Goal: Task Accomplishment & Management: Manage account settings

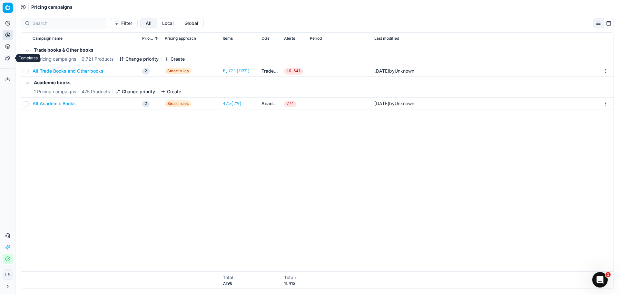
click at [10, 57] on icon at bounding box center [7, 57] width 5 height 5
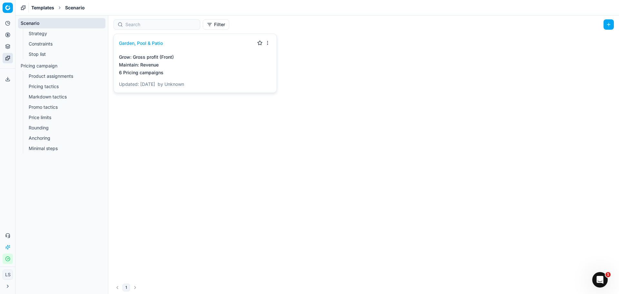
click at [41, 46] on link "Constraints" at bounding box center [62, 43] width 72 height 9
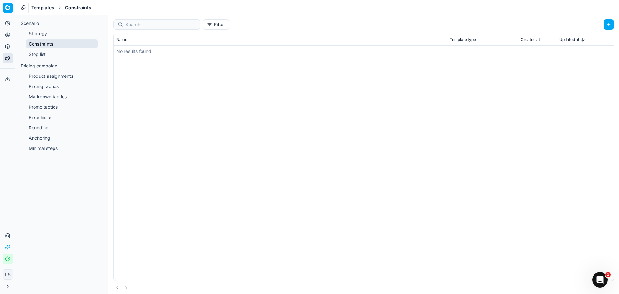
click at [42, 55] on link "Stop list" at bounding box center [62, 54] width 72 height 9
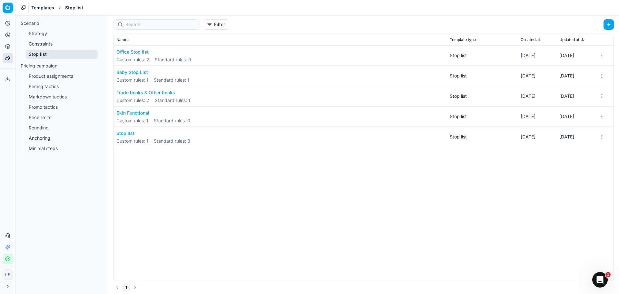
click at [608, 26] on button "button" at bounding box center [608, 24] width 10 height 10
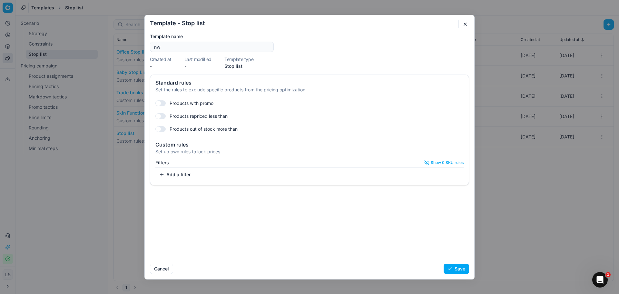
type input "n"
type input "NWU Tender"
click at [180, 179] on button "Add a filter" at bounding box center [174, 174] width 39 height 10
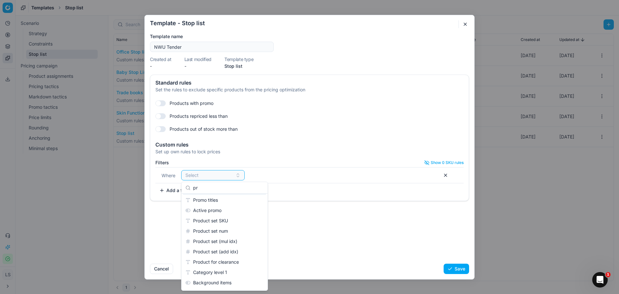
type input "p"
type input "tsin"
click at [291, 228] on div "Standard rules Set the rules to exclude specific products from the pricing opti…" at bounding box center [309, 166] width 329 height 184
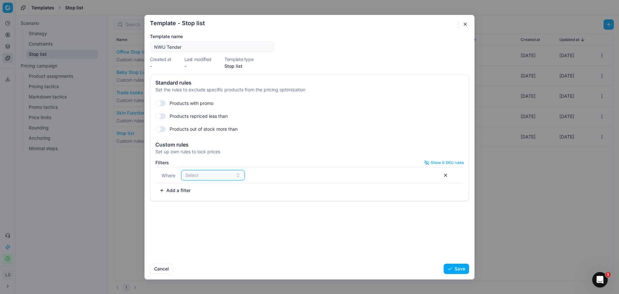
click at [223, 175] on div "Select" at bounding box center [208, 175] width 47 height 6
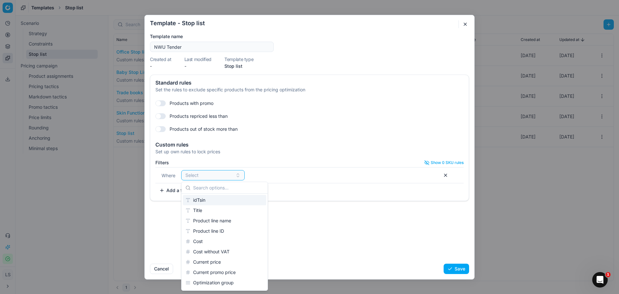
click at [218, 196] on div "idTsin" at bounding box center [224, 200] width 83 height 10
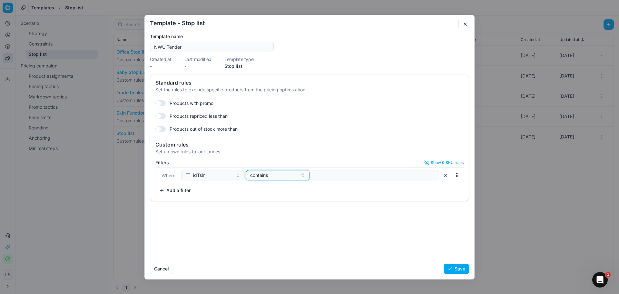
click at [269, 172] on div "contains" at bounding box center [273, 175] width 47 height 6
click at [280, 228] on div "is" at bounding box center [289, 231] width 83 height 10
click at [327, 178] on input at bounding box center [375, 175] width 122 height 10
click at [456, 267] on button "Save" at bounding box center [456, 268] width 25 height 10
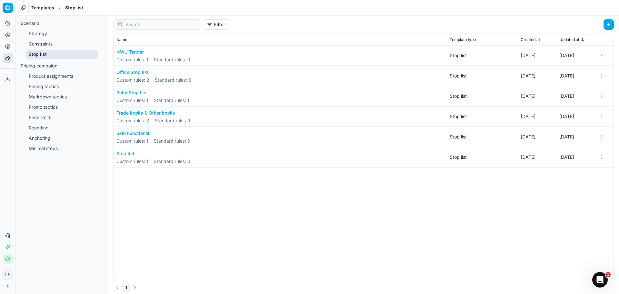
click at [605, 57] on html "Pricing platform Analytics Pricing Product portfolio Templates Export service 0…" at bounding box center [309, 147] width 619 height 294
click at [591, 76] on div "Apply to ..." at bounding box center [585, 78] width 38 height 10
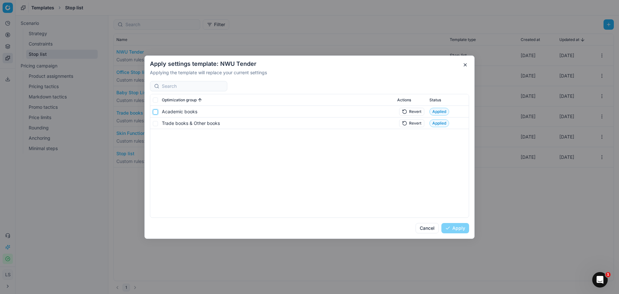
click at [157, 112] on input "checkbox" at bounding box center [155, 111] width 5 height 5
checkbox input "true"
click at [424, 228] on button "Cancel" at bounding box center [426, 228] width 23 height 10
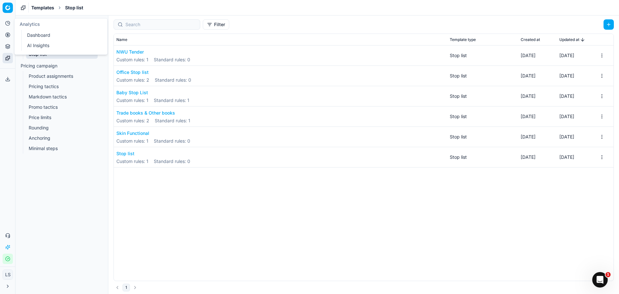
click at [9, 24] on icon at bounding box center [7, 23] width 5 height 5
click at [37, 34] on link "Dashboard" at bounding box center [61, 35] width 75 height 9
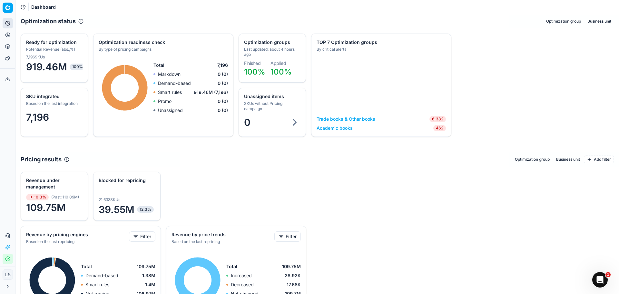
click at [341, 130] on link "Academic books" at bounding box center [335, 128] width 36 height 6
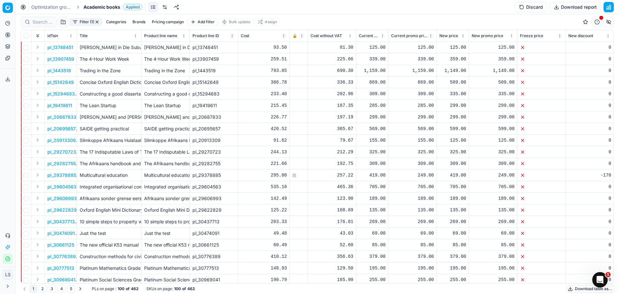
click at [533, 10] on button "Discard" at bounding box center [531, 7] width 32 height 10
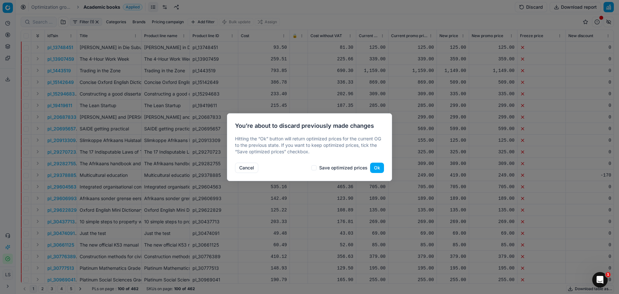
click at [377, 166] on button "Ok" at bounding box center [377, 167] width 14 height 10
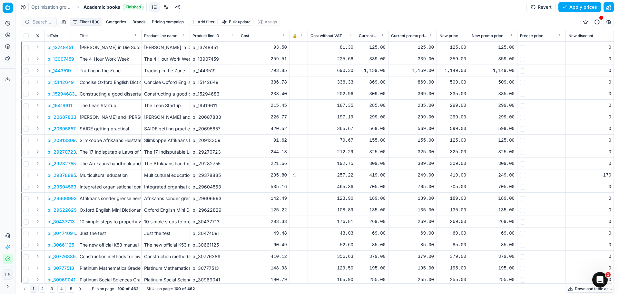
click at [546, 6] on button "Revert" at bounding box center [540, 7] width 29 height 10
click at [560, 12] on button "Update settings" at bounding box center [576, 7] width 50 height 10
click at [12, 24] on button "Analytics" at bounding box center [8, 23] width 10 height 10
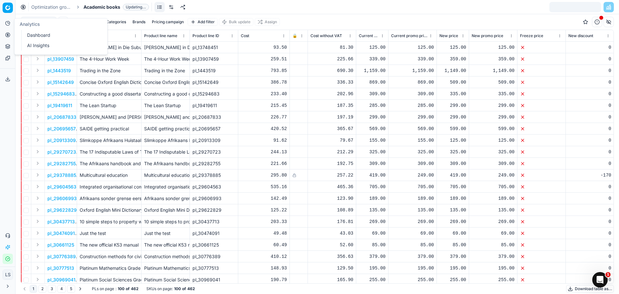
click at [30, 32] on link "Dashboard" at bounding box center [61, 35] width 75 height 9
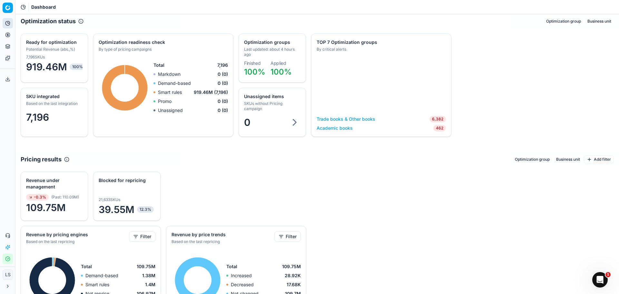
click at [328, 128] on link "Academic books" at bounding box center [335, 128] width 36 height 6
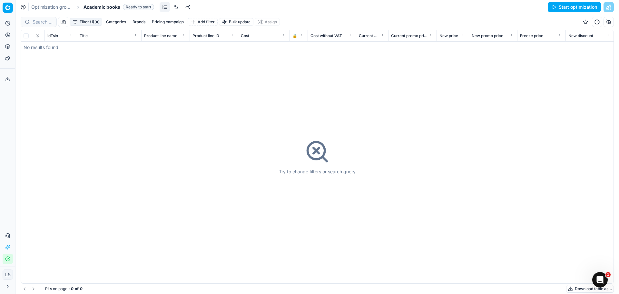
click at [572, 8] on button "Start optimization" at bounding box center [574, 7] width 53 height 10
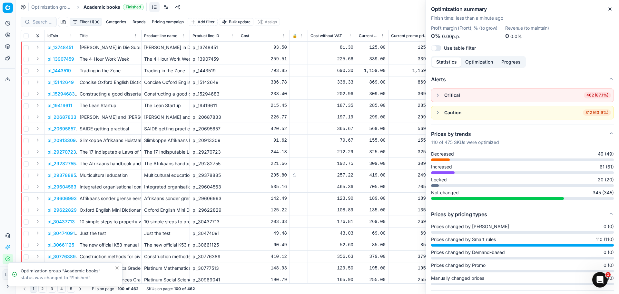
click at [612, 12] on button "Close" at bounding box center [610, 9] width 8 height 8
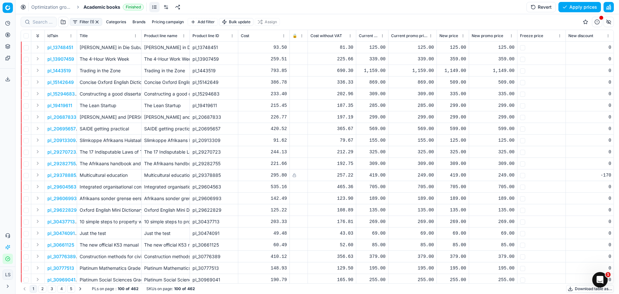
click at [574, 7] on button "Apply prices" at bounding box center [579, 7] width 43 height 10
click at [598, 24] on button "button" at bounding box center [597, 22] width 10 height 10
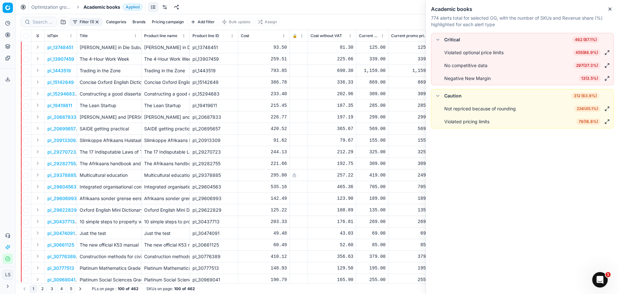
click at [589, 77] on span "13 ( 3.5% )" at bounding box center [590, 78] width 22 height 6
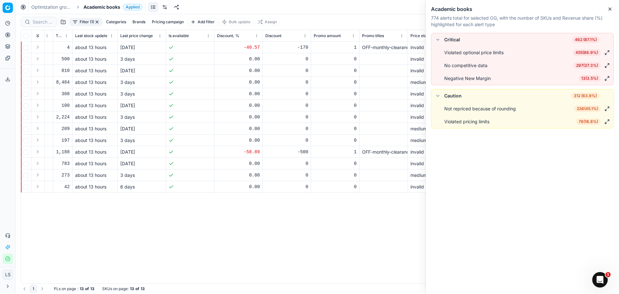
scroll to position [0, 933]
click at [10, 58] on link "Templates" at bounding box center [8, 58] width 10 height 10
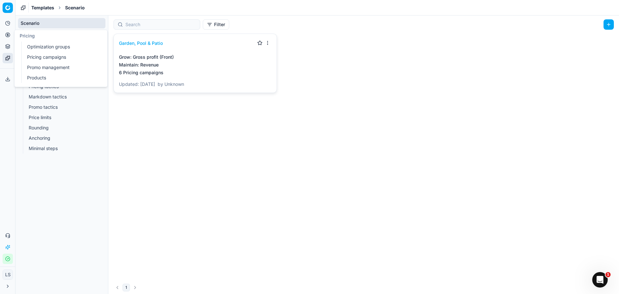
click at [47, 55] on link "Pricing campaigns" at bounding box center [61, 57] width 75 height 9
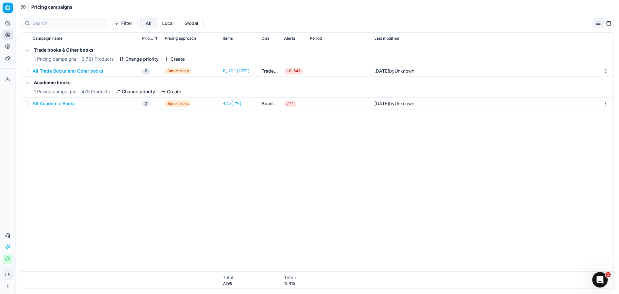
click at [60, 104] on button "All Academic Books" at bounding box center [54, 103] width 43 height 6
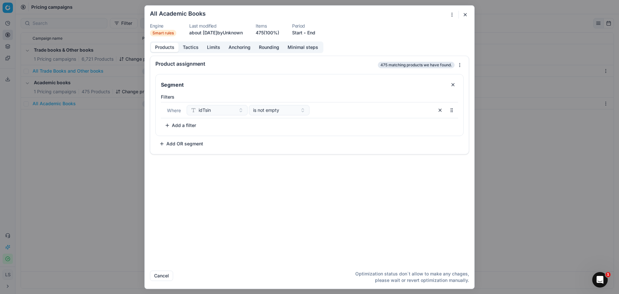
click at [467, 14] on button "button" at bounding box center [465, 15] width 8 height 8
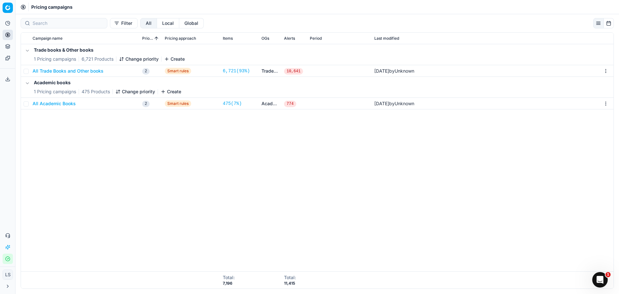
click at [78, 73] on button "All Trade Books and Other books" at bounding box center [68, 71] width 71 height 6
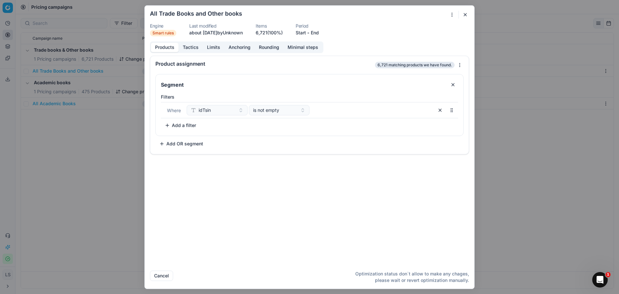
click at [463, 14] on button "button" at bounding box center [465, 15] width 8 height 8
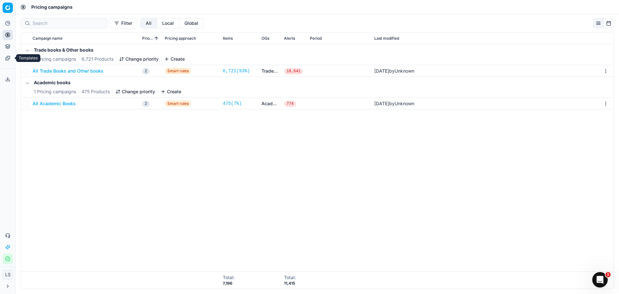
click at [10, 57] on icon at bounding box center [7, 58] width 4 height 4
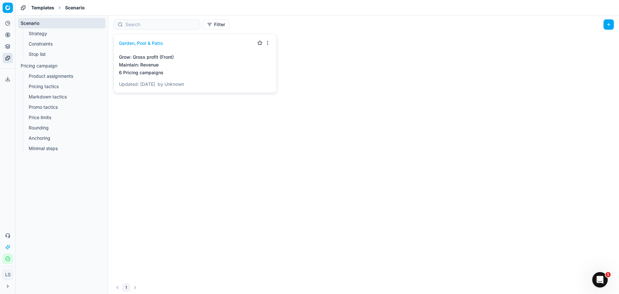
click at [55, 55] on link "Stop list" at bounding box center [62, 54] width 72 height 9
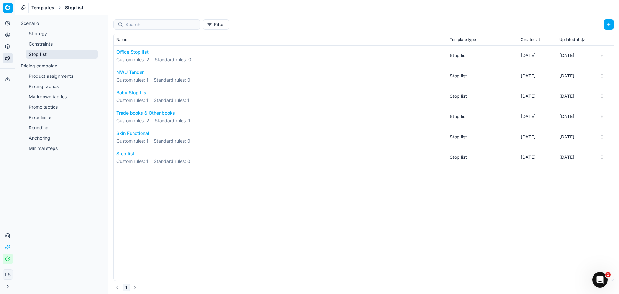
click at [150, 114] on button "Trade books & Other books" at bounding box center [153, 113] width 74 height 6
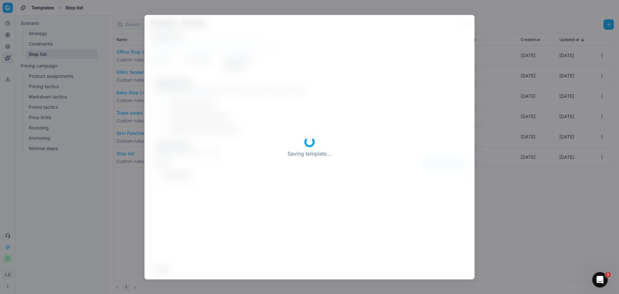
type input "Trade books & Other books"
checkbox input "true"
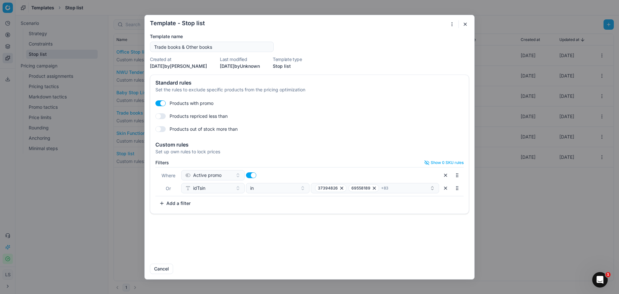
click at [464, 20] on button "button" at bounding box center [465, 24] width 8 height 8
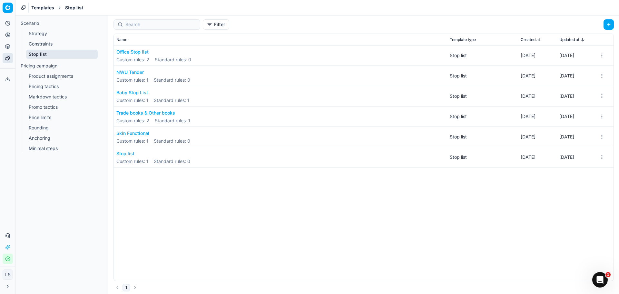
click at [132, 74] on button "NWU Tender" at bounding box center [153, 72] width 74 height 6
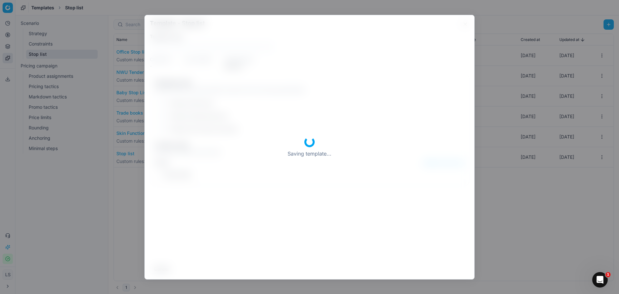
type input "NWU Tender"
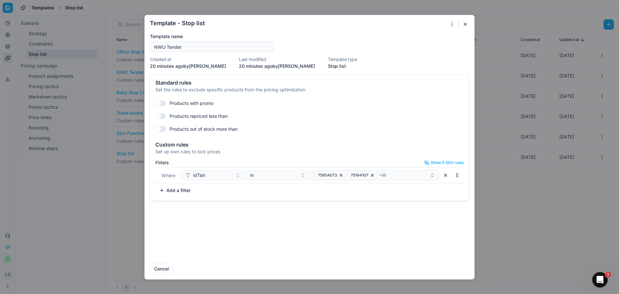
click at [468, 24] on button "button" at bounding box center [465, 24] width 8 height 8
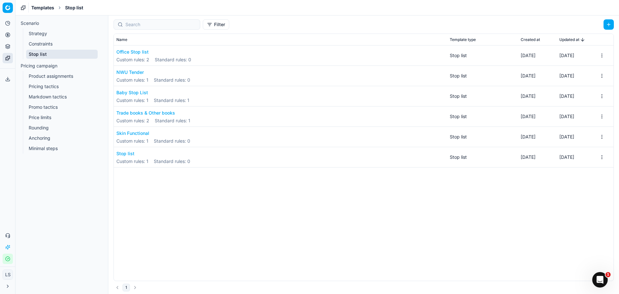
click at [145, 115] on button "Trade books & Other books" at bounding box center [153, 113] width 74 height 6
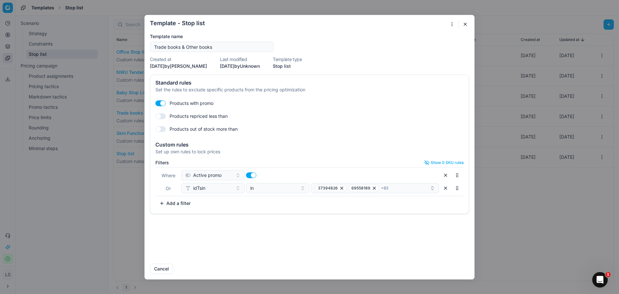
click at [466, 22] on button "button" at bounding box center [465, 24] width 8 height 8
